Goal: Task Accomplishment & Management: Use online tool/utility

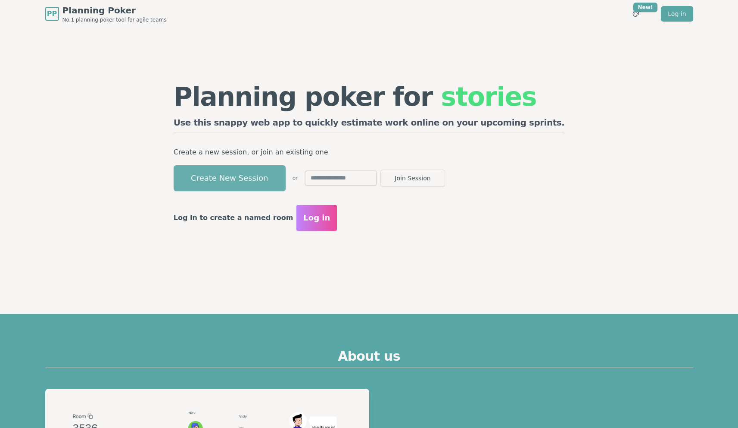
click at [243, 176] on button "Create New Session" at bounding box center [230, 178] width 112 height 26
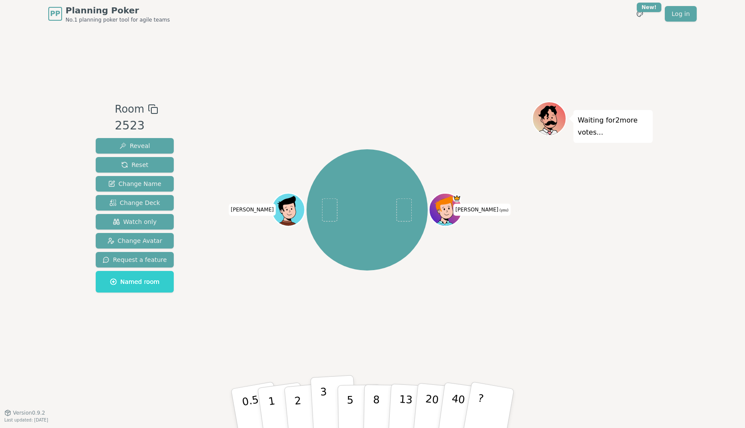
click at [322, 400] on p "3" at bounding box center [324, 408] width 9 height 47
click at [232, 234] on div "[PERSON_NAME] (you) [PERSON_NAME]" at bounding box center [367, 210] width 330 height 186
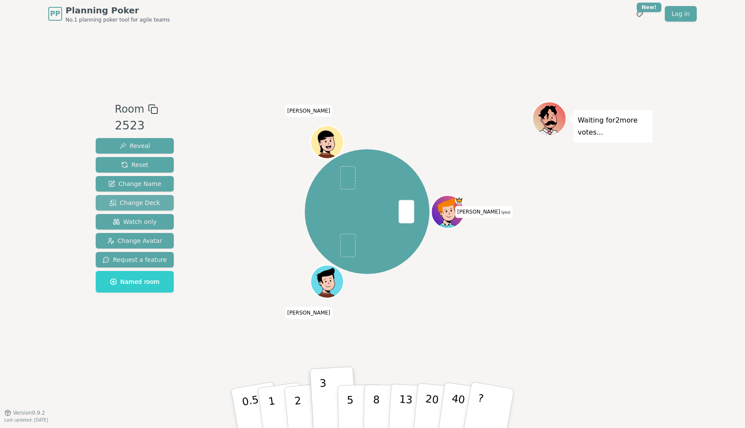
click at [142, 198] on span "Change Deck" at bounding box center [134, 202] width 50 height 9
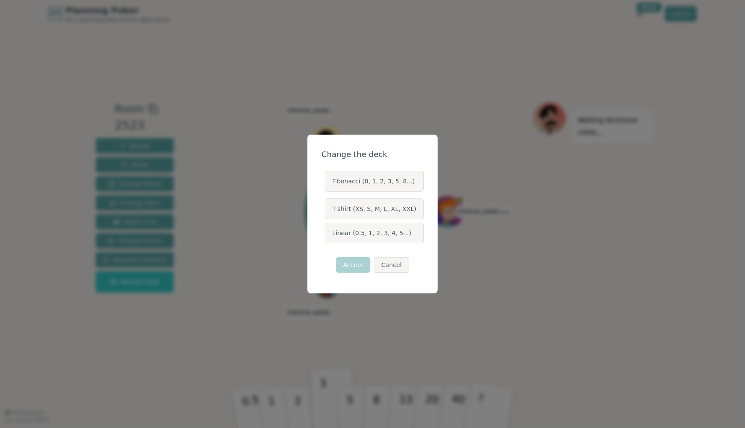
click at [364, 239] on label "Linear (0.5, 1, 2, 3, 4, 5...)" at bounding box center [374, 232] width 99 height 21
click at [328, 236] on button "Linear (0.5, 1, 2, 3, 4, 5...)" at bounding box center [324, 232] width 7 height 7
click at [359, 261] on button "Accept" at bounding box center [353, 265] width 34 height 16
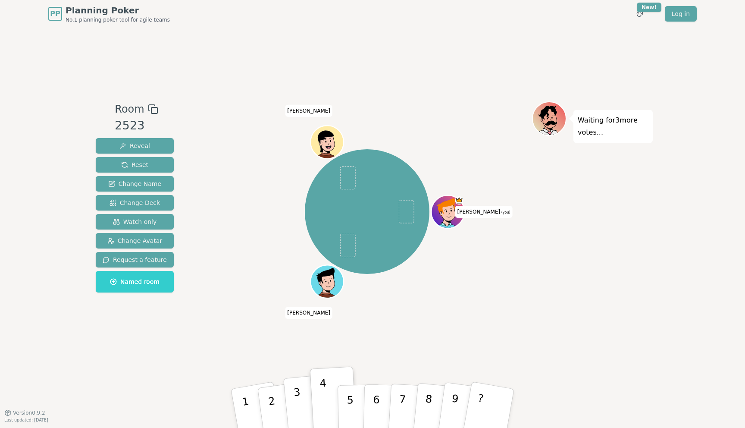
click at [299, 397] on p "3" at bounding box center [298, 409] width 11 height 47
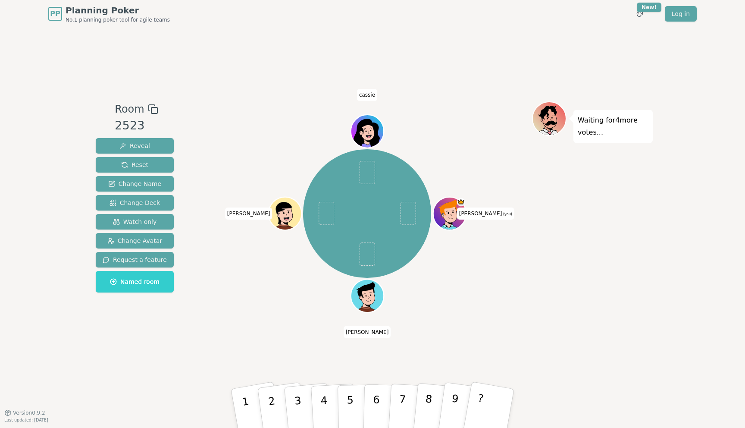
click at [276, 110] on div at bounding box center [367, 109] width 330 height 16
click at [292, 398] on button "3" at bounding box center [307, 408] width 49 height 69
click at [250, 287] on div "[PERSON_NAME] (you) [PERSON_NAME] [PERSON_NAME]" at bounding box center [367, 213] width 330 height 193
click at [229, 331] on div "[PERSON_NAME] (you) [PERSON_NAME] [PERSON_NAME]" at bounding box center [367, 219] width 330 height 237
click at [309, 361] on div "Room 2523 Reveal Reset Change Name Change Deck Watch only Change Avatar Request…" at bounding box center [372, 220] width 560 height 384
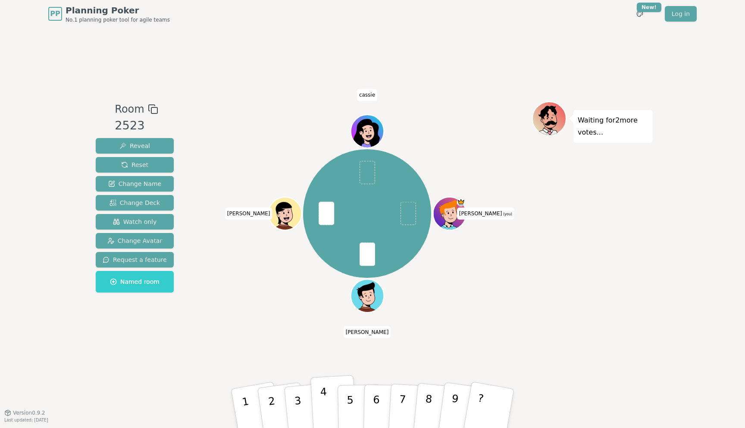
click at [315, 398] on button "4" at bounding box center [333, 408] width 47 height 67
click at [272, 268] on div "[PERSON_NAME] (you) [PERSON_NAME] [PERSON_NAME]" at bounding box center [367, 213] width 330 height 193
click at [251, 408] on button "1" at bounding box center [256, 407] width 54 height 71
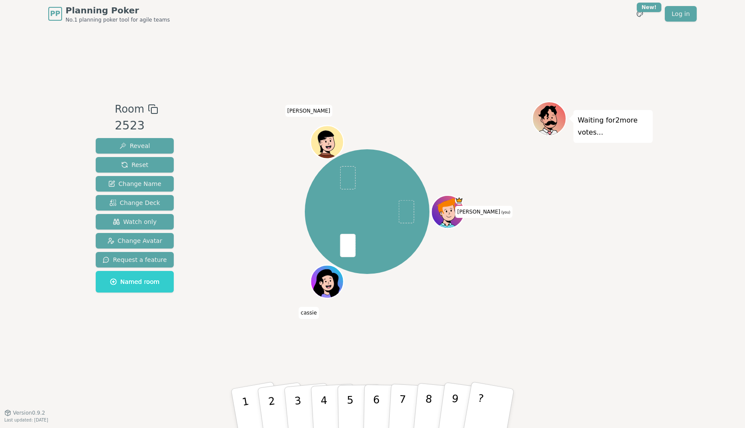
click at [219, 200] on div "[PERSON_NAME] (you) [PERSON_NAME]" at bounding box center [367, 211] width 330 height 189
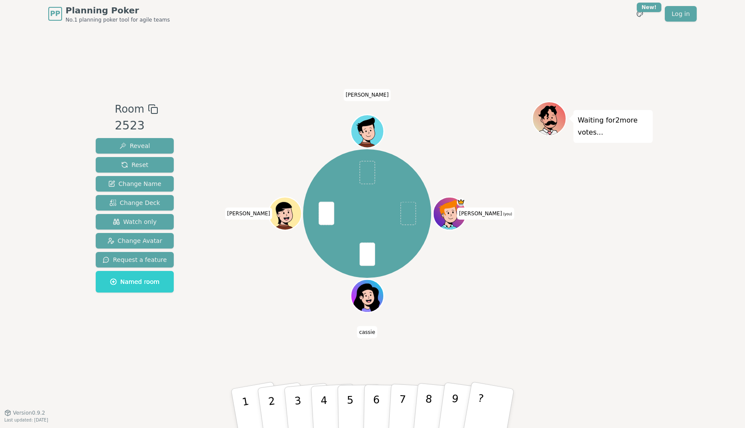
click at [275, 292] on div "[PERSON_NAME] (you) [PERSON_NAME] [PERSON_NAME]" at bounding box center [367, 213] width 330 height 193
click at [294, 402] on p "3" at bounding box center [298, 409] width 11 height 47
click at [277, 402] on button "2" at bounding box center [281, 408] width 51 height 70
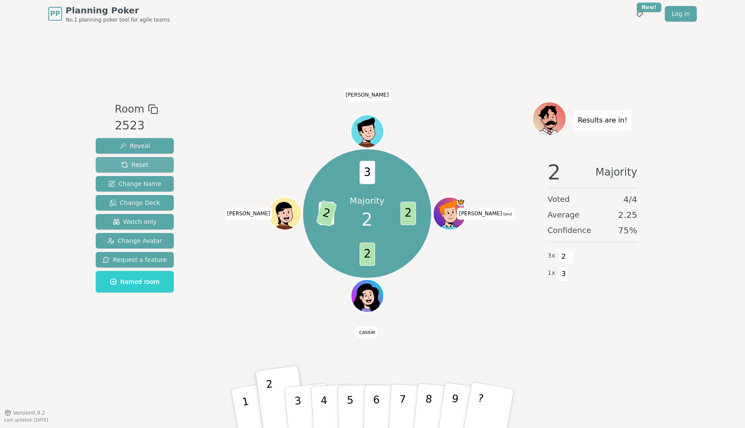
click at [130, 161] on span "Reset" at bounding box center [134, 164] width 27 height 9
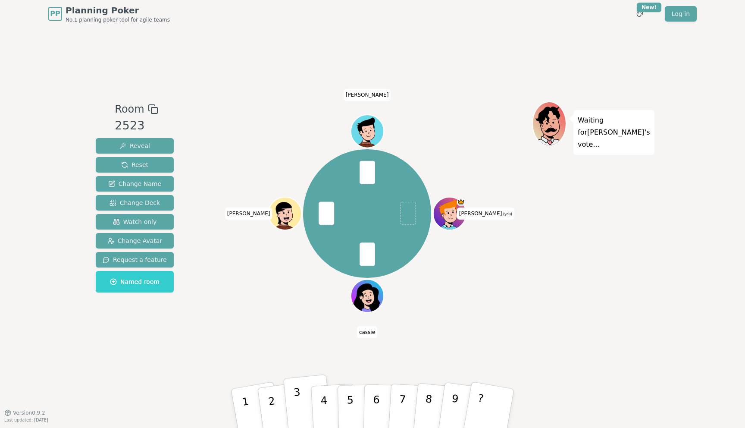
click at [301, 400] on button "3" at bounding box center [307, 408] width 49 height 69
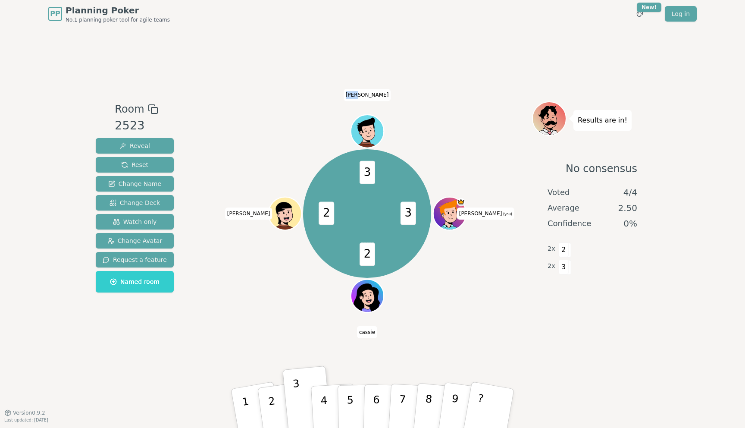
drag, startPoint x: 362, startPoint y: 96, endPoint x: 371, endPoint y: 96, distance: 9.5
click at [371, 96] on span "[PERSON_NAME]" at bounding box center [367, 95] width 47 height 12
click at [373, 63] on div "Room 2523 Reveal Reset Change Name Change Deck Watch only Change Avatar Request…" at bounding box center [372, 220] width 560 height 384
